Goal: Book appointment/travel/reservation

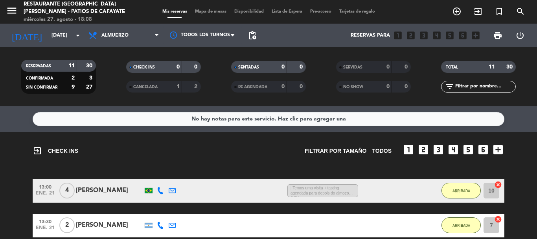
scroll to position [362, 0]
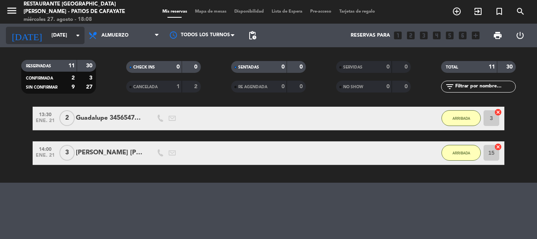
click at [74, 38] on icon "arrow_drop_down" at bounding box center [77, 35] width 9 height 9
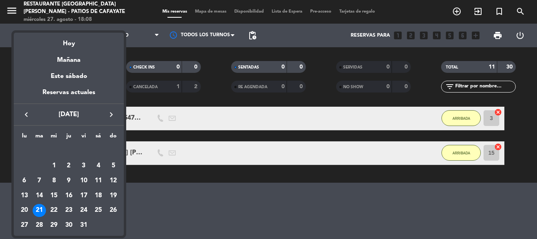
click at [110, 111] on icon "keyboard_arrow_right" at bounding box center [111, 114] width 9 height 9
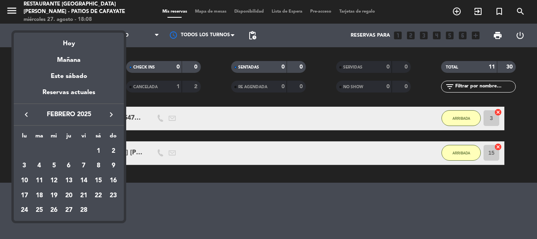
click at [110, 111] on icon "keyboard_arrow_right" at bounding box center [111, 114] width 9 height 9
drag, startPoint x: 39, startPoint y: 180, endPoint x: 39, endPoint y: 175, distance: 4.8
click at [39, 179] on div "11" at bounding box center [39, 180] width 13 height 13
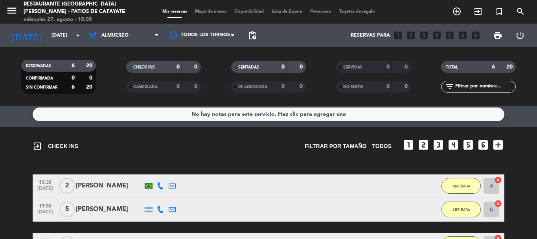
scroll to position [0, 0]
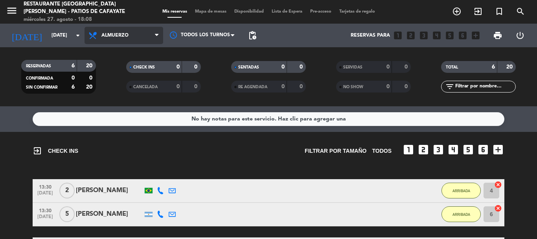
click at [134, 37] on span "Almuerzo" at bounding box center [124, 35] width 79 height 17
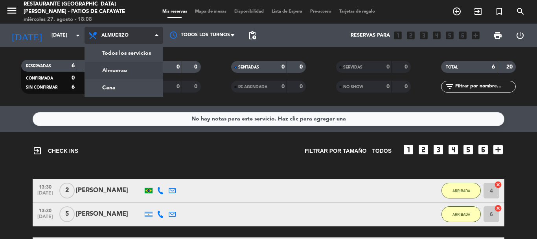
click at [120, 72] on div "menu Restaurante [GEOGRAPHIC_DATA][PERSON_NAME] - Patios de Cafayate [DATE] 27.…" at bounding box center [268, 53] width 537 height 106
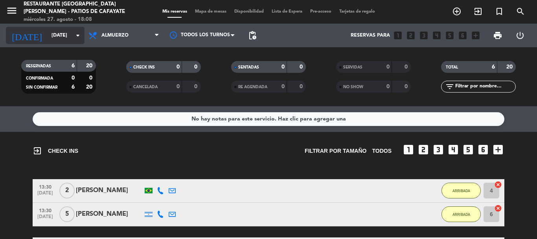
click at [83, 38] on input "[DATE]" at bounding box center [81, 35] width 66 height 13
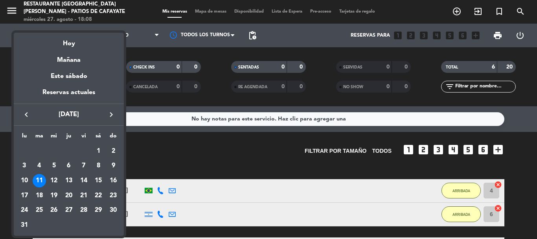
click at [55, 179] on div "12" at bounding box center [53, 180] width 13 height 13
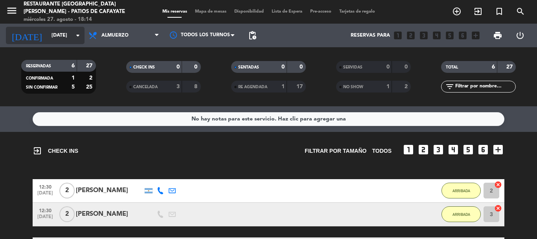
click at [66, 35] on input "[DATE]" at bounding box center [81, 35] width 66 height 13
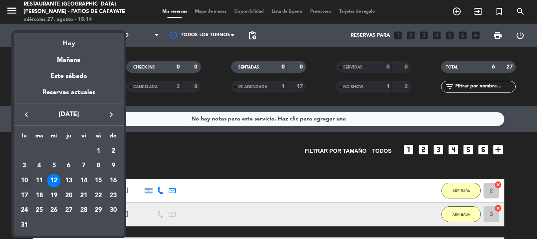
click at [25, 181] on div "10" at bounding box center [24, 180] width 13 height 13
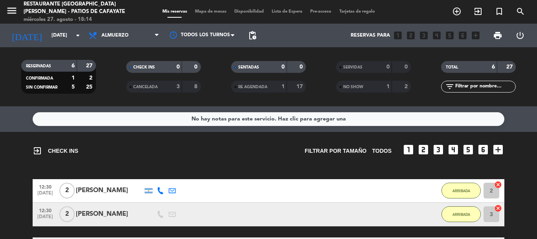
type input "[DATE]"
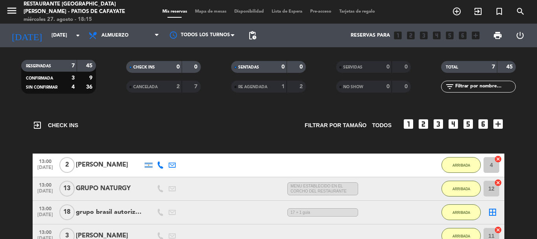
scroll to position [39, 0]
